Goal: Find specific page/section: Find specific page/section

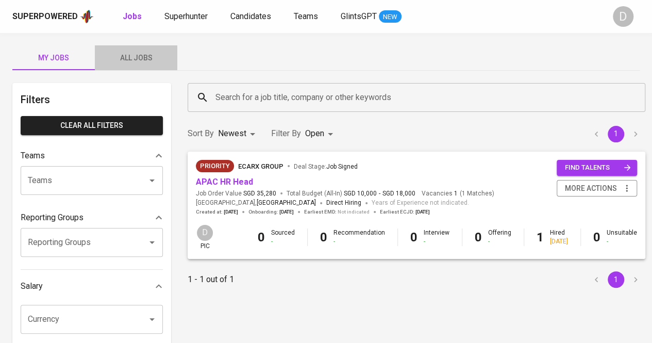
click at [131, 45] on button "All Jobs" at bounding box center [136, 57] width 82 height 25
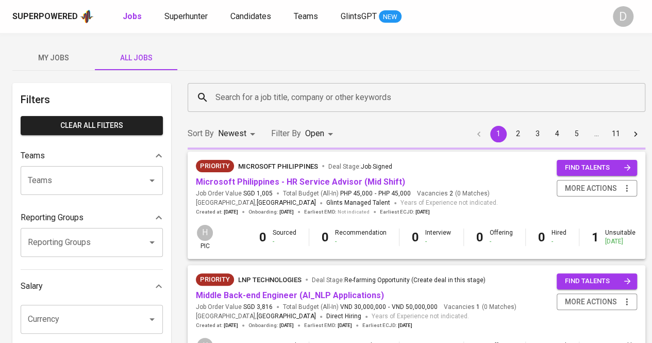
click at [209, 90] on div "Search for a job title, company or other keywords" at bounding box center [417, 97] width 458 height 29
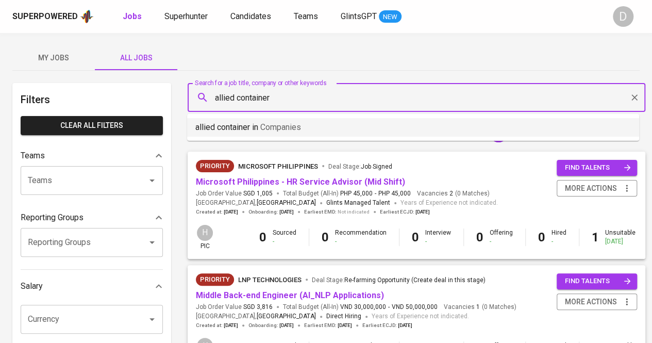
click at [249, 121] on p "allied container in Companies" at bounding box center [248, 127] width 106 height 12
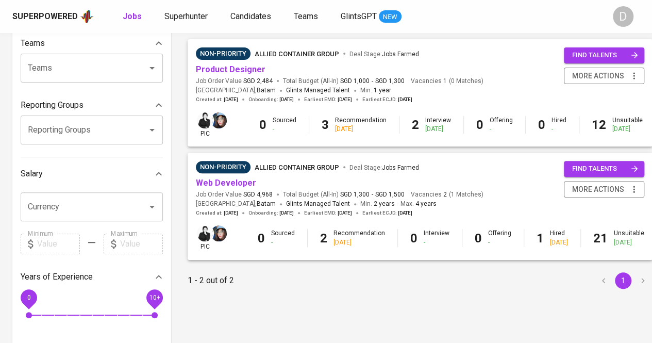
scroll to position [97, 0]
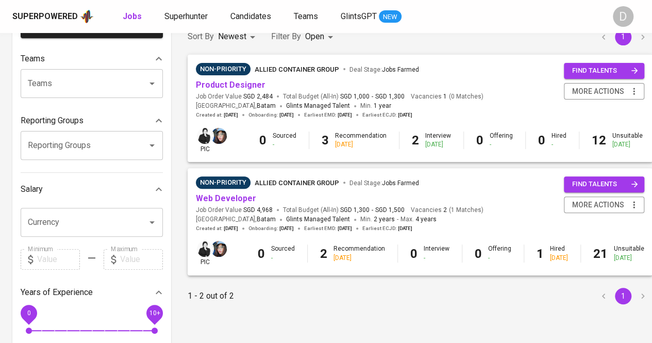
type input "allied container"
